Goal: Find specific page/section: Find specific page/section

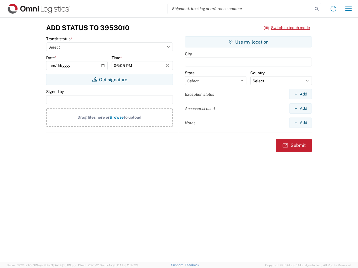
click at [240, 9] on input "search" at bounding box center [240, 8] width 145 height 11
click at [316, 9] on icon at bounding box center [316, 9] width 8 height 8
click at [333, 9] on icon at bounding box center [333, 8] width 9 height 9
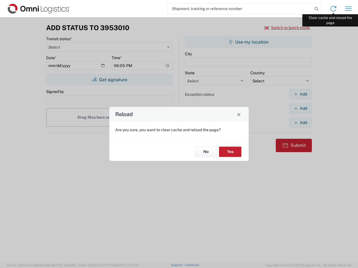
click at [348, 9] on div "Reload Are you sure, you want to clear cache and reload the page? No Yes" at bounding box center [179, 134] width 358 height 268
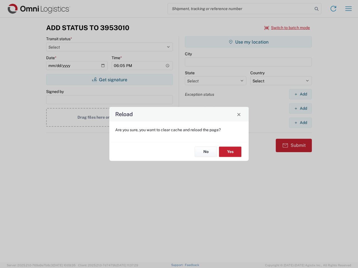
click at [287, 28] on div "Reload Are you sure, you want to clear cache and reload the page? No Yes" at bounding box center [179, 134] width 358 height 268
click at [109, 80] on div "Reload Are you sure, you want to clear cache and reload the page? No Yes" at bounding box center [179, 134] width 358 height 268
click at [248, 42] on div "Reload Are you sure, you want to clear cache and reload the page? No Yes" at bounding box center [179, 134] width 358 height 268
click at [300, 94] on div "Reload Are you sure, you want to clear cache and reload the page? No Yes" at bounding box center [179, 134] width 358 height 268
click at [300, 108] on div "Reload Are you sure, you want to clear cache and reload the page? No Yes" at bounding box center [179, 134] width 358 height 268
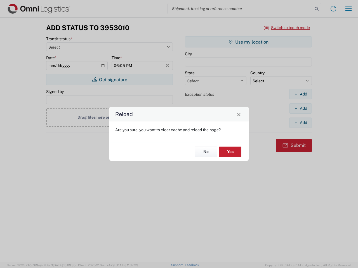
click at [300, 123] on div "Reload Are you sure, you want to clear cache and reload the page? No Yes" at bounding box center [179, 134] width 358 height 268
